Goal: Find specific page/section: Find specific page/section

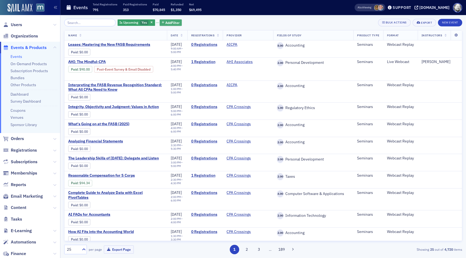
click at [165, 23] on span "Add Filter" at bounding box center [172, 22] width 14 height 5
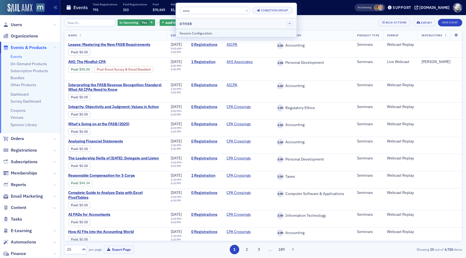
type input "sess"
click at [185, 34] on div "Session Configuration" at bounding box center [236, 33] width 113 height 5
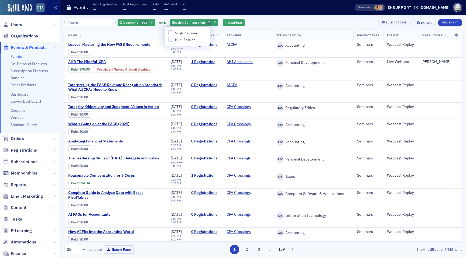
click at [187, 39] on span "Multi-Session" at bounding box center [185, 39] width 20 height 5
click at [173, 39] on input "Multi-Session" at bounding box center [170, 39] width 5 height 5
checkbox input "true"
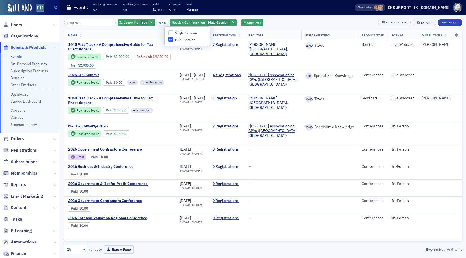
click at [285, 23] on div "Is Upcoming Yes and Session Configuration Multi-Session Add Filter Bulk Actions…" at bounding box center [263, 23] width 398 height 8
